Goal: Task Accomplishment & Management: Manage account settings

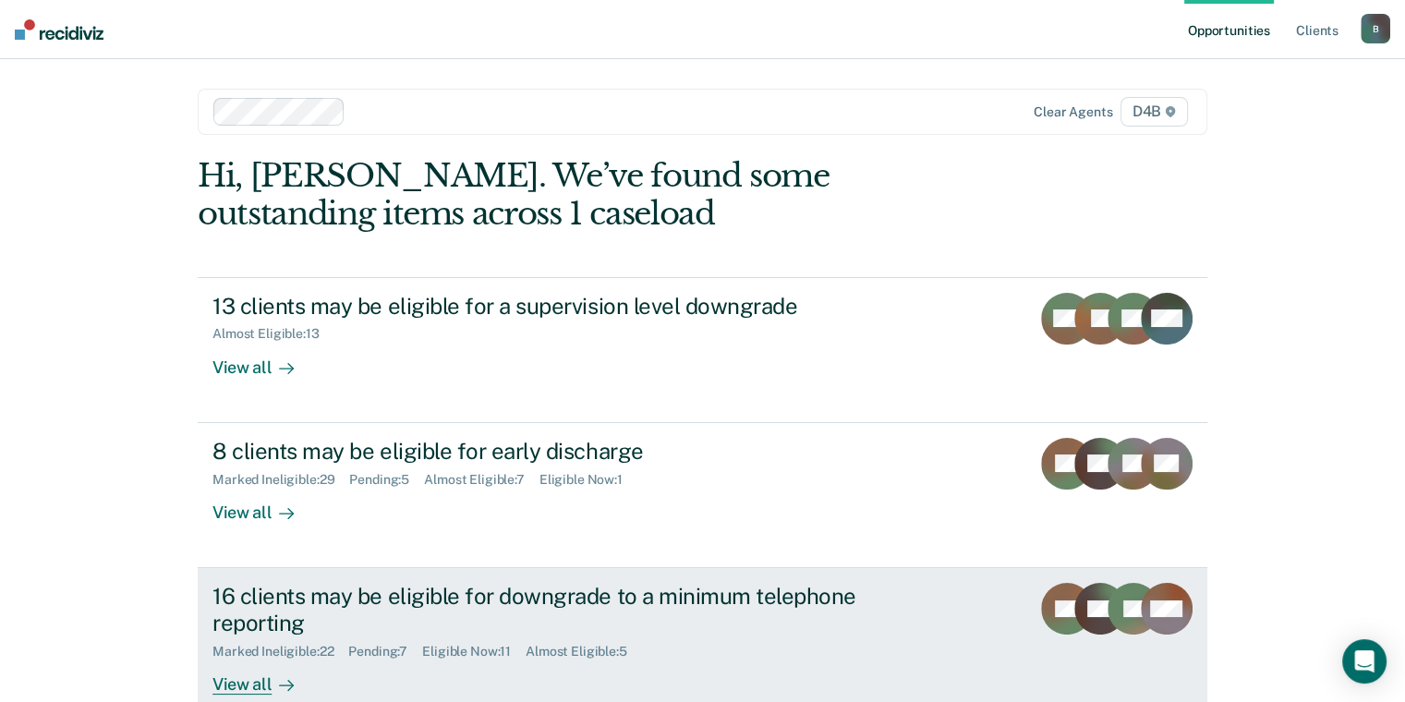
scroll to position [111, 0]
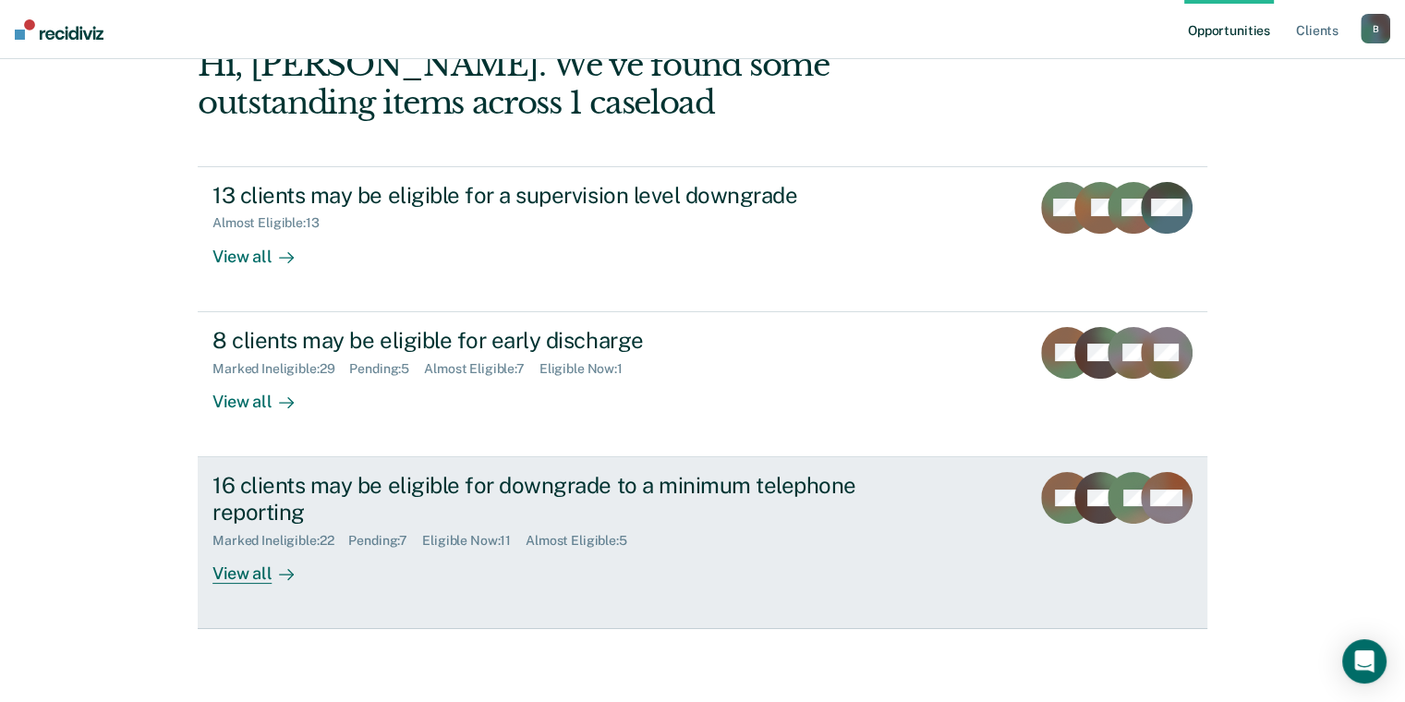
click at [213, 573] on div "View all" at bounding box center [263, 566] width 103 height 36
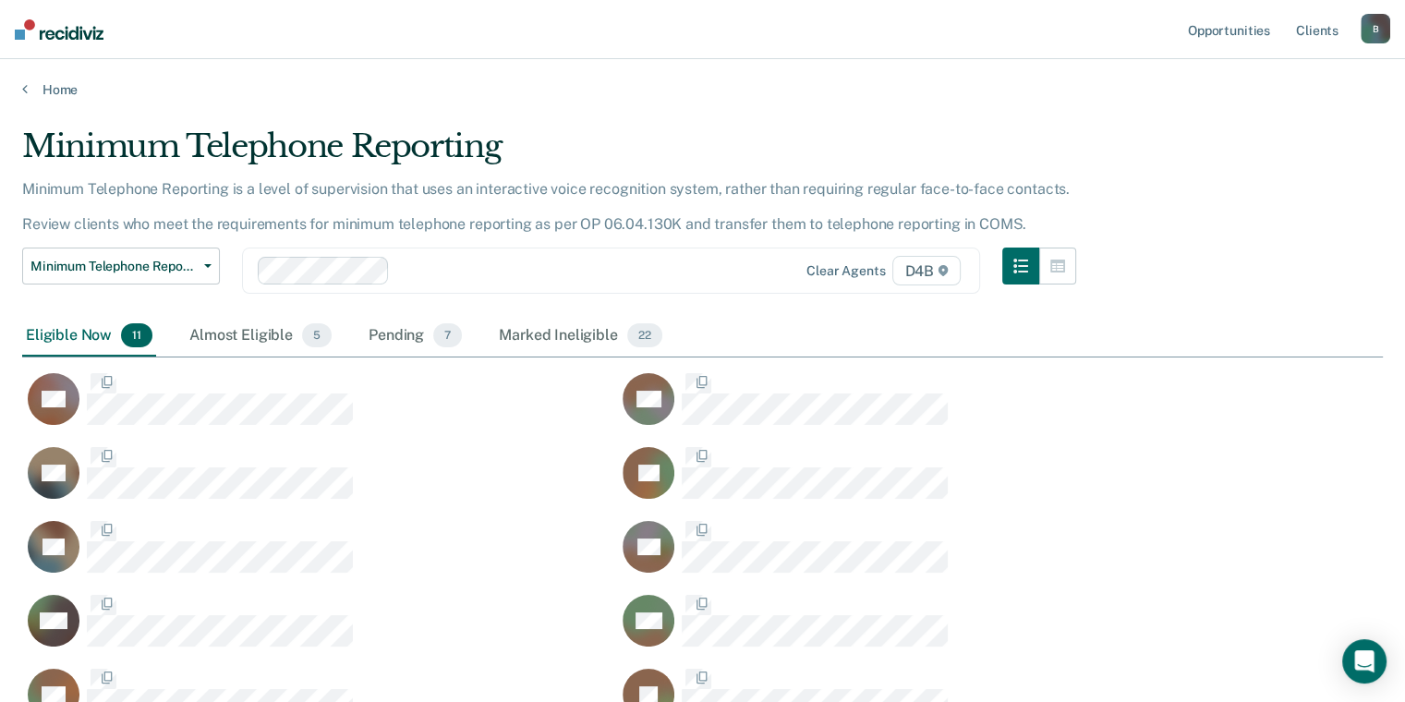
scroll to position [666, 1346]
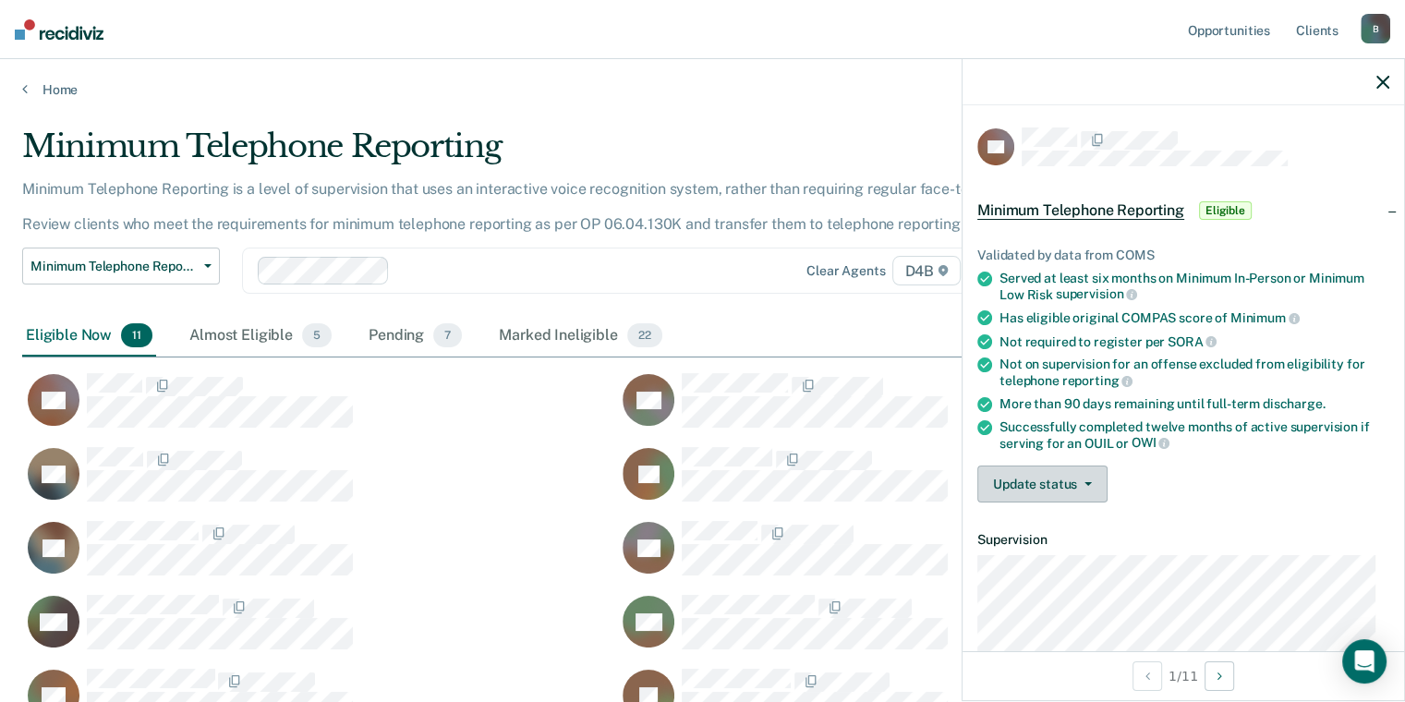
click at [1090, 487] on button "Update status" at bounding box center [1042, 484] width 130 height 37
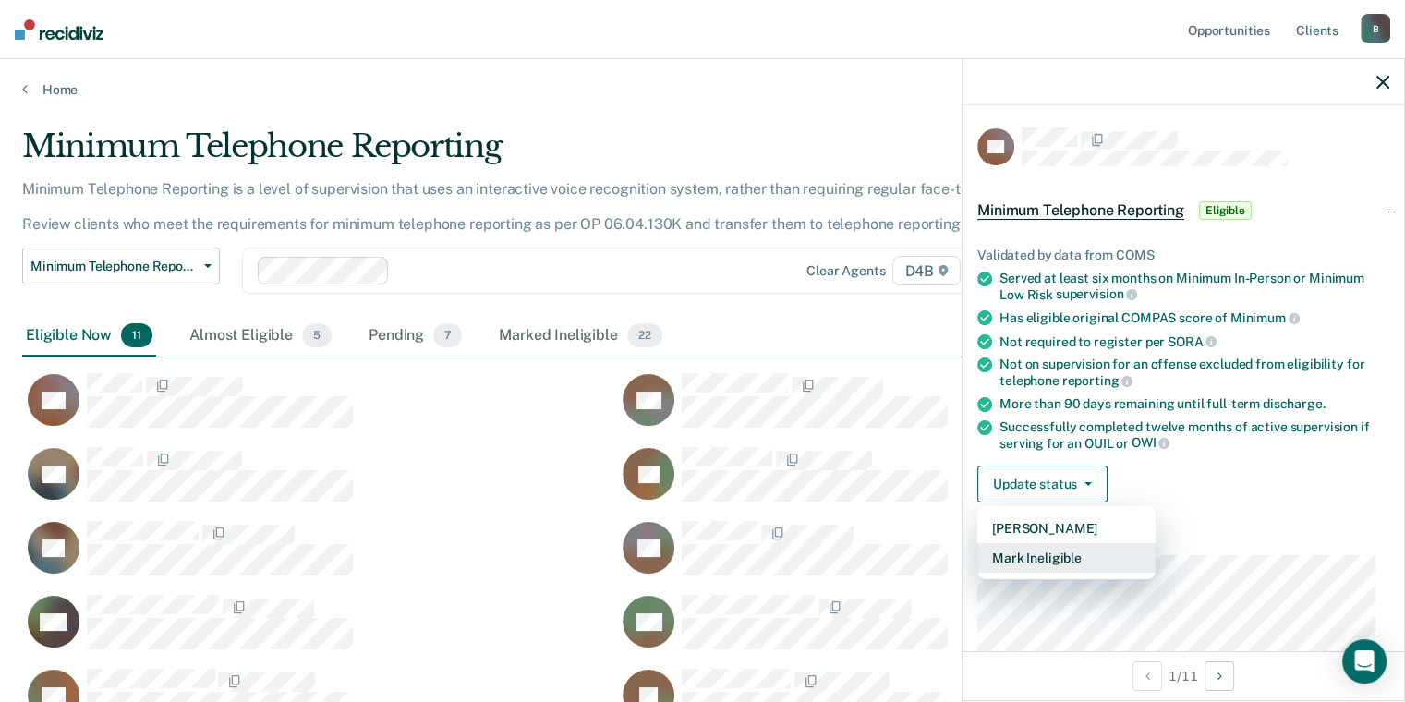
click at [1076, 563] on button "Mark Ineligible" at bounding box center [1066, 558] width 178 height 30
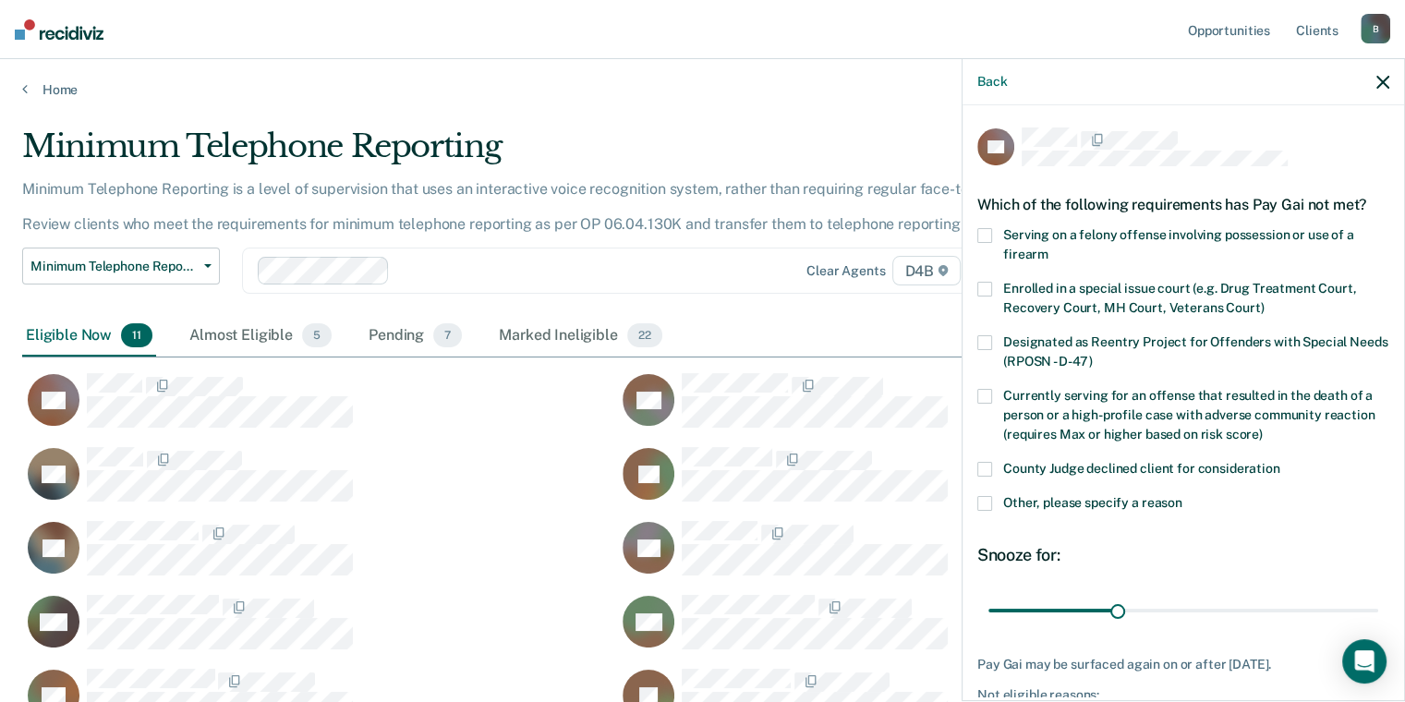
click at [990, 496] on span at bounding box center [984, 503] width 15 height 15
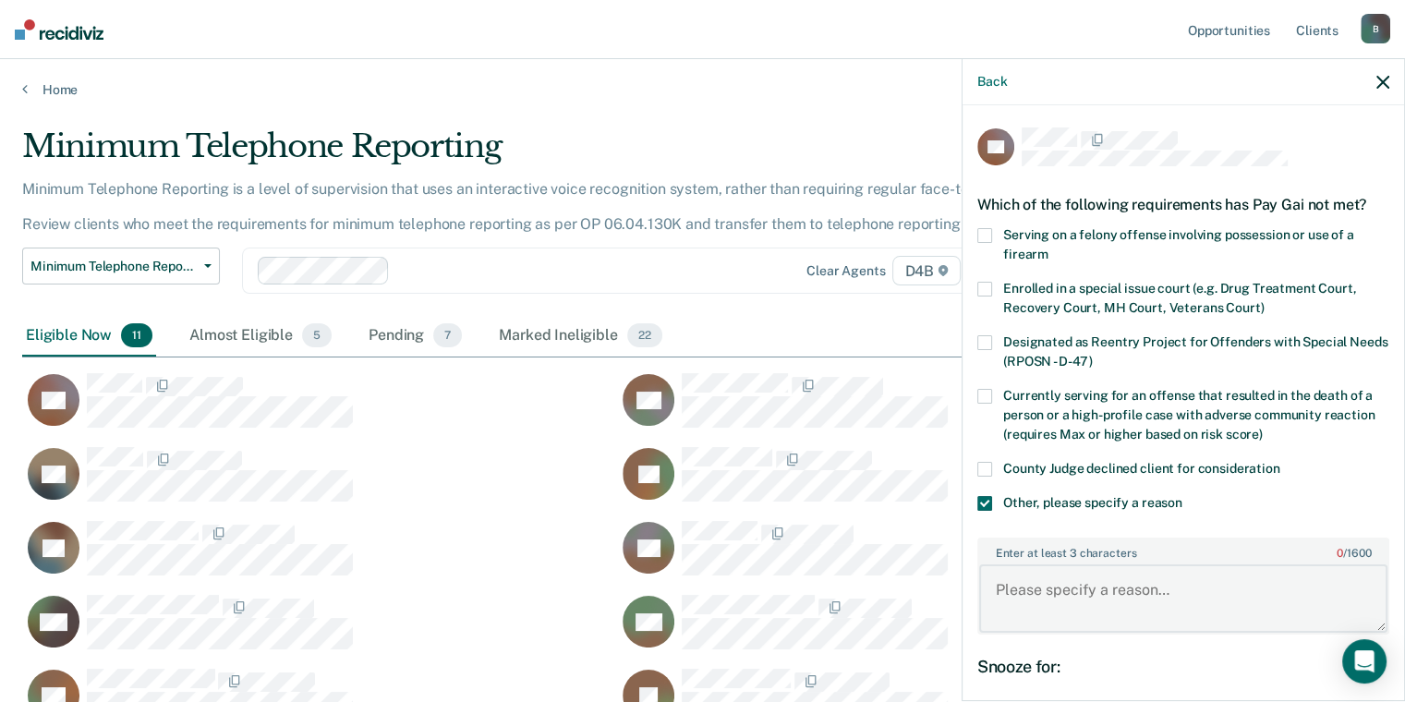
click at [1056, 595] on textarea "Enter at least 3 characters 0 / 1600" at bounding box center [1183, 598] width 408 height 68
type textarea "p"
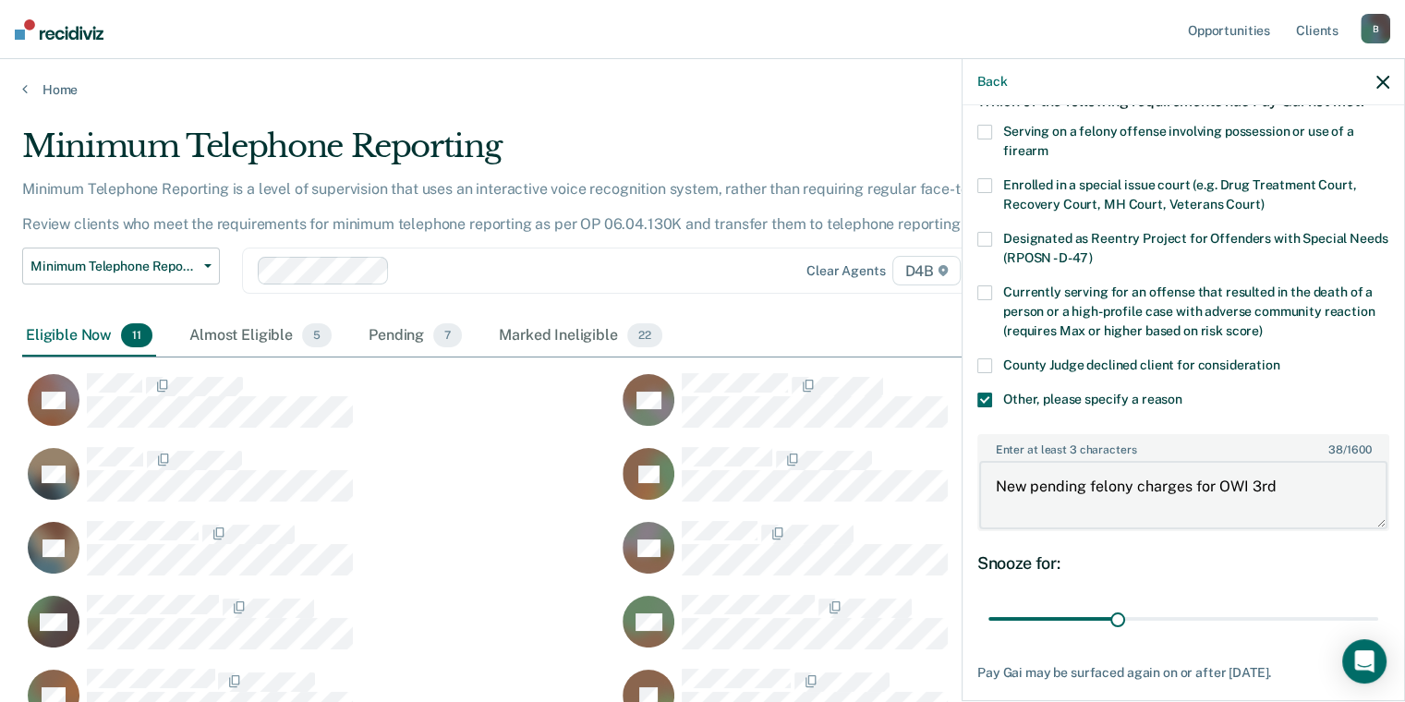
scroll to position [199, 0]
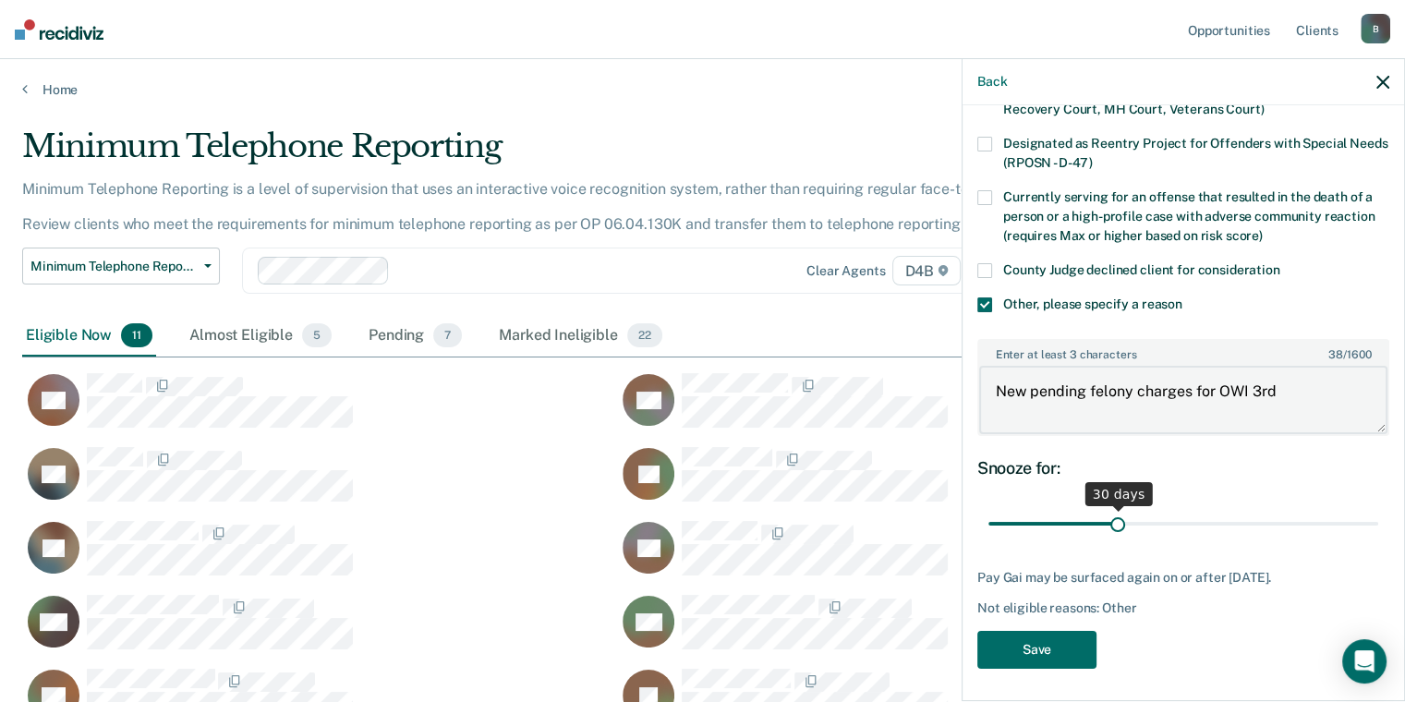
type textarea "New pending felony charges for OWI 3rd"
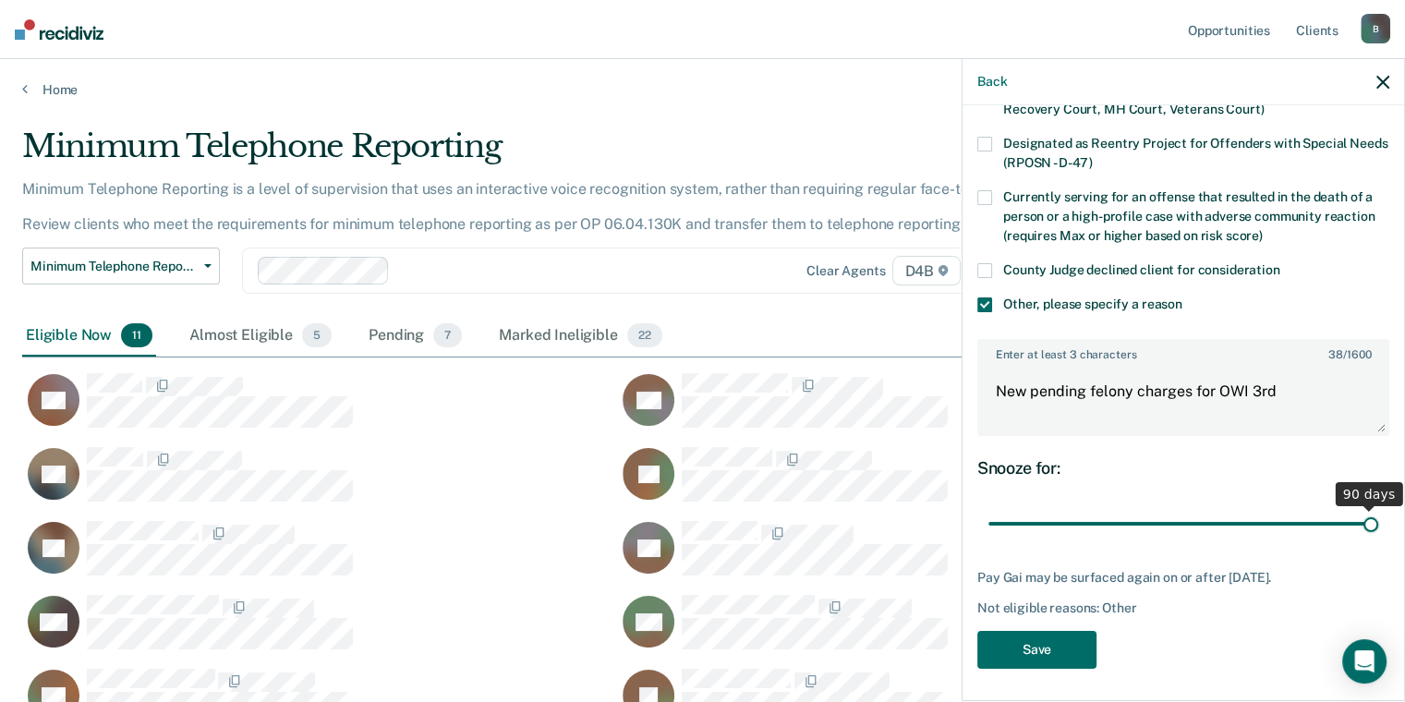
drag, startPoint x: 1112, startPoint y: 524, endPoint x: 1423, endPoint y: 523, distance: 310.4
type input "90"
click at [1378, 523] on input "range" at bounding box center [1183, 524] width 390 height 32
click at [1035, 647] on button "Save" at bounding box center [1036, 650] width 119 height 38
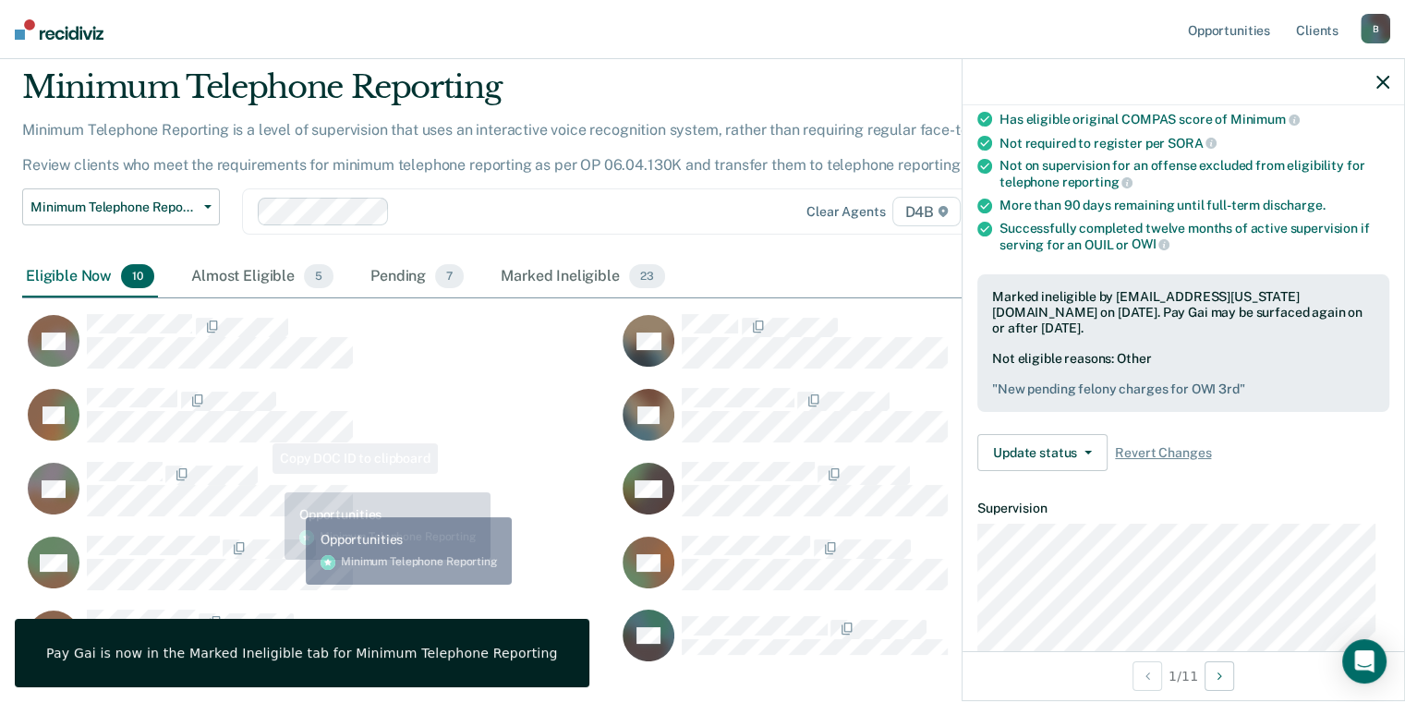
scroll to position [170, 0]
